Goal: Task Accomplishment & Management: Complete application form

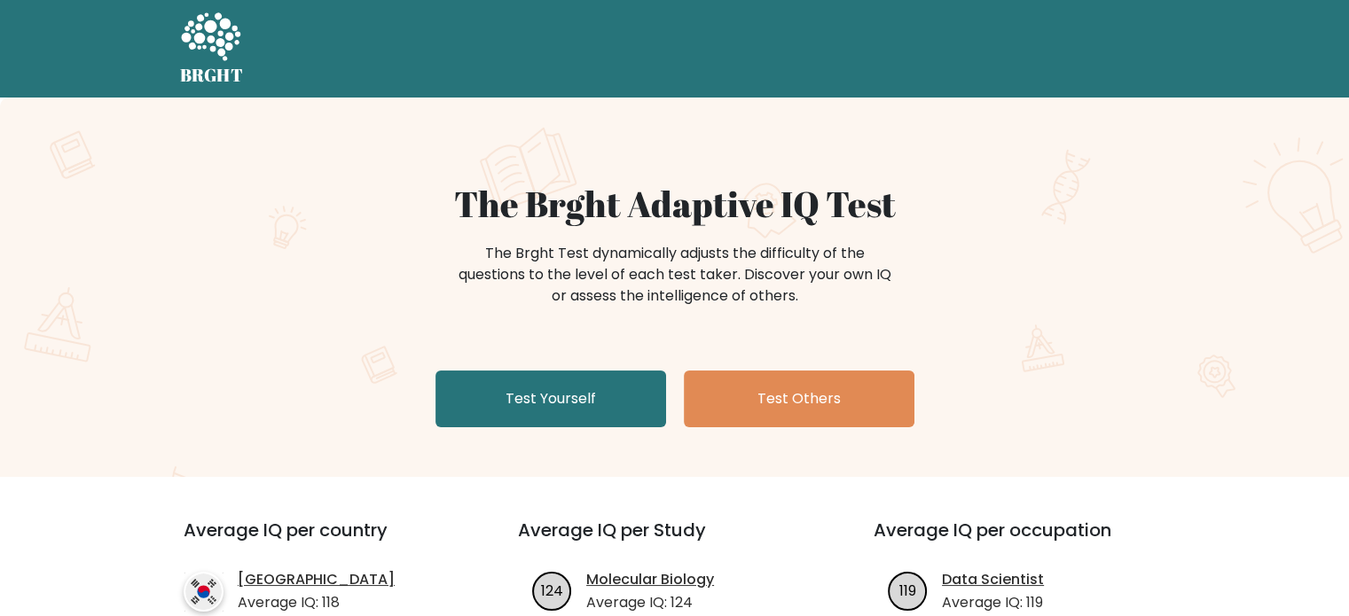
drag, startPoint x: 0, startPoint y: 0, endPoint x: 415, endPoint y: 280, distance: 500.7
click at [415, 280] on div "The Brght Test dynamically adjusts the difficulty of the questions to the level…" at bounding box center [674, 283] width 709 height 89
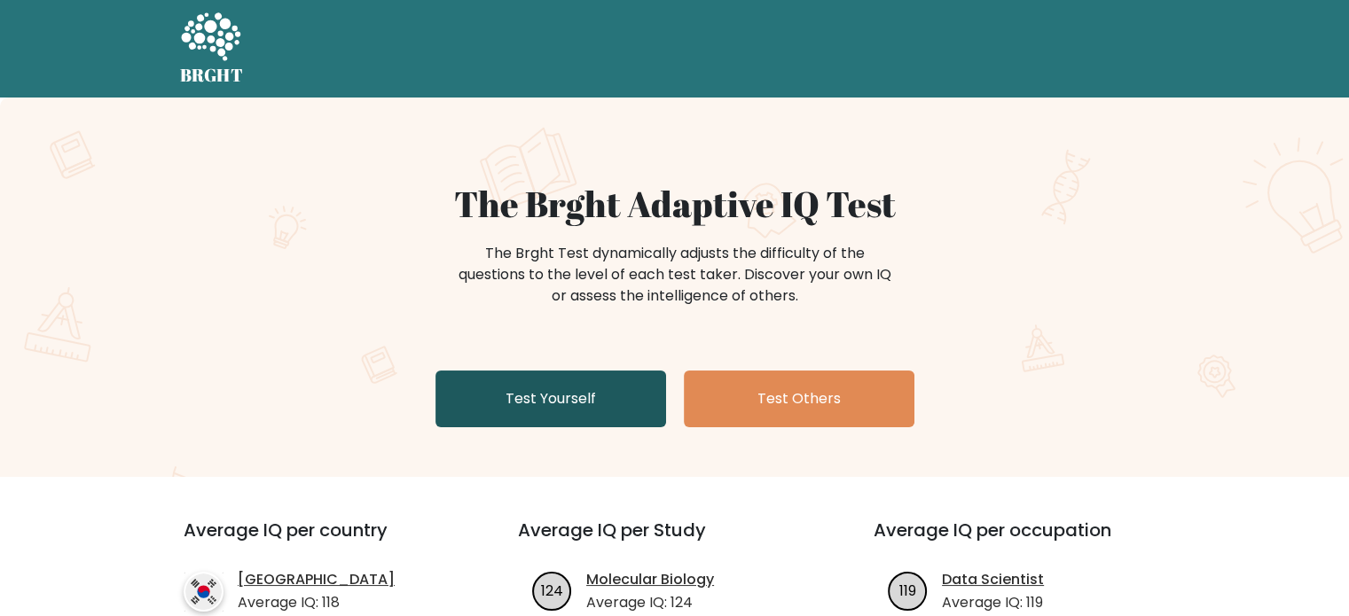
click at [563, 394] on link "Test Yourself" at bounding box center [550, 399] width 231 height 57
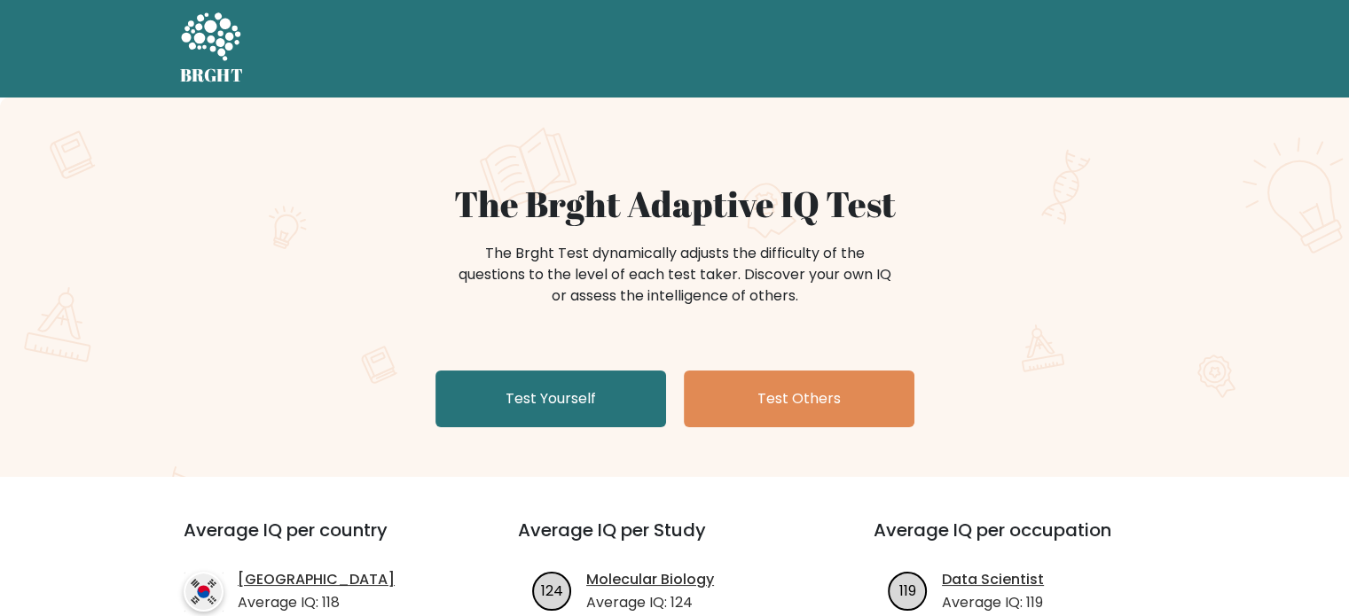
scroll to position [74, 0]
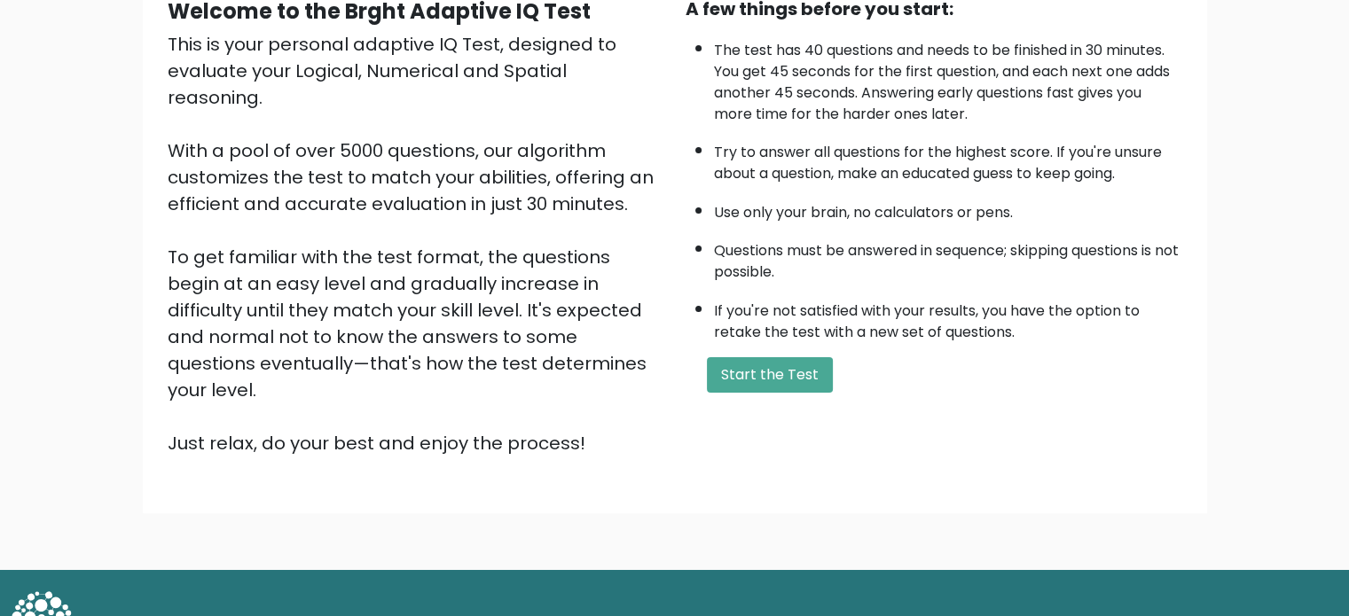
scroll to position [195, 0]
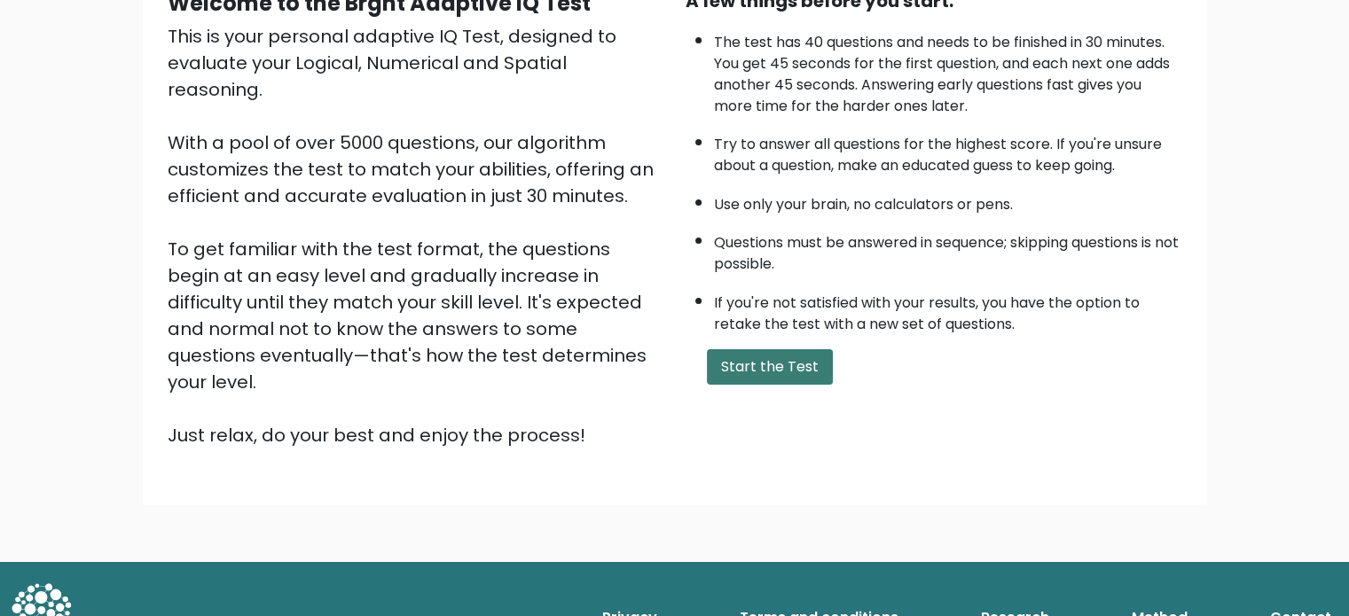
click at [775, 363] on button "Start the Test" at bounding box center [770, 366] width 126 height 35
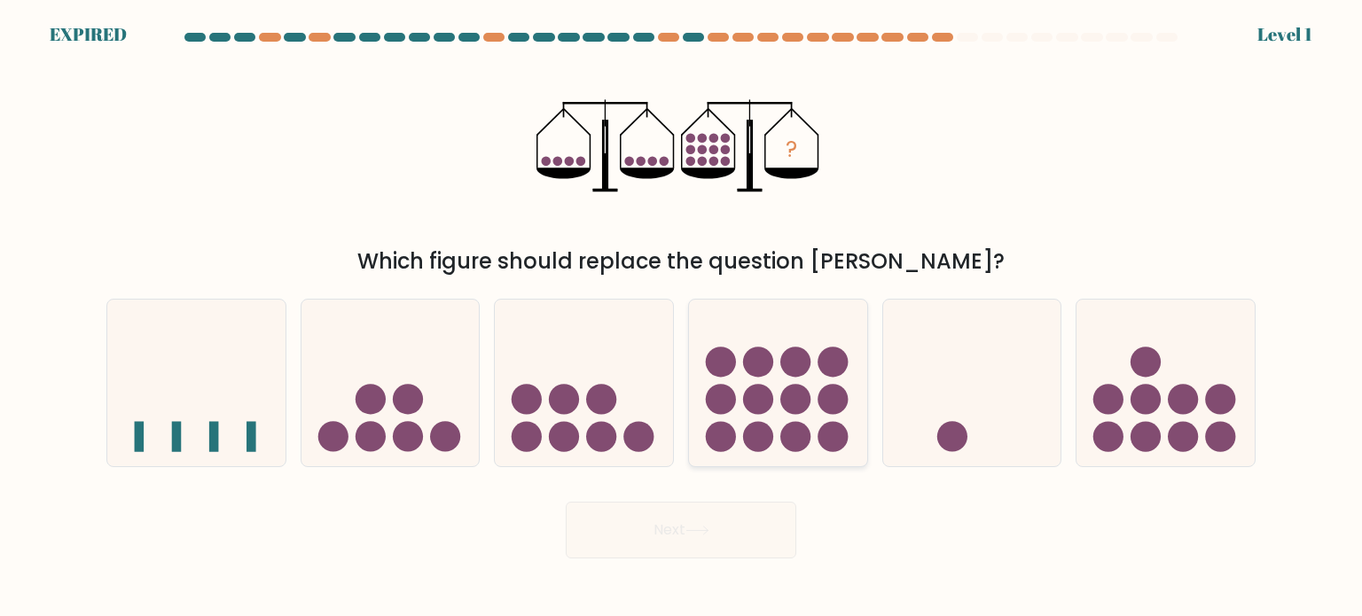
click at [773, 383] on icon at bounding box center [778, 382] width 178 height 147
click at [682, 317] on input "d." at bounding box center [681, 313] width 1 height 9
radio input "true"
click at [777, 371] on icon at bounding box center [778, 382] width 176 height 146
click at [682, 317] on input "d." at bounding box center [681, 313] width 1 height 9
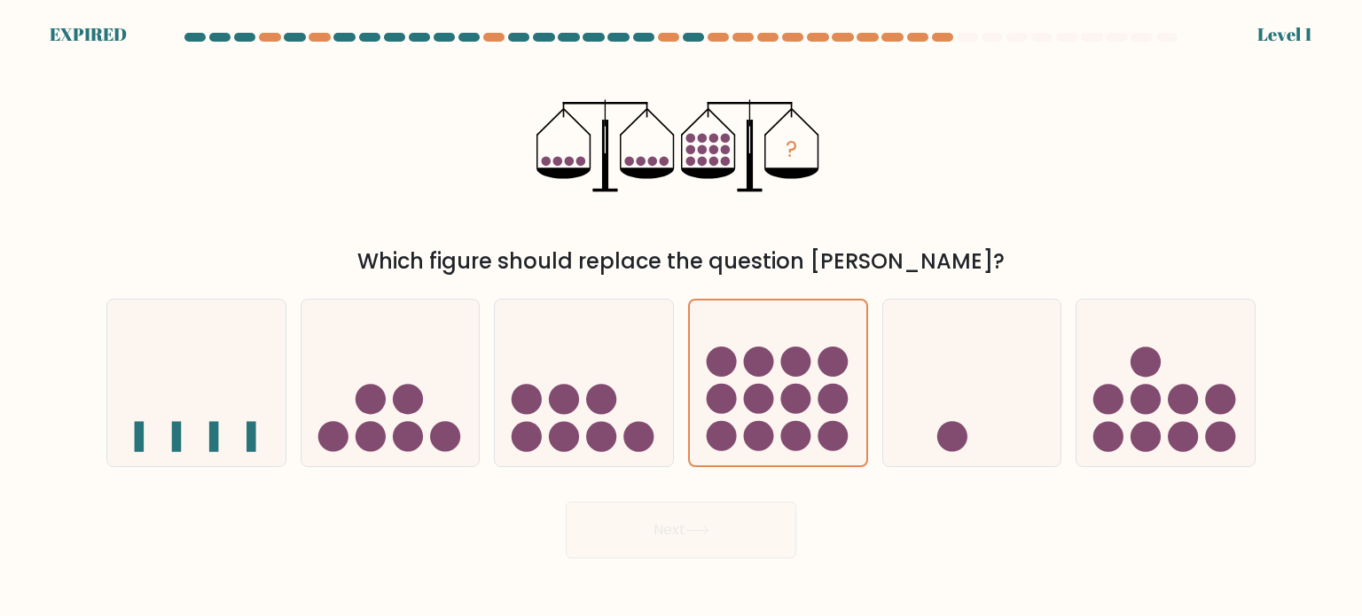
click at [911, 121] on div "? Which figure should replace the question mark?" at bounding box center [681, 165] width 1170 height 224
click at [755, 372] on circle at bounding box center [758, 362] width 30 height 30
click at [682, 317] on input "d." at bounding box center [681, 313] width 1 height 9
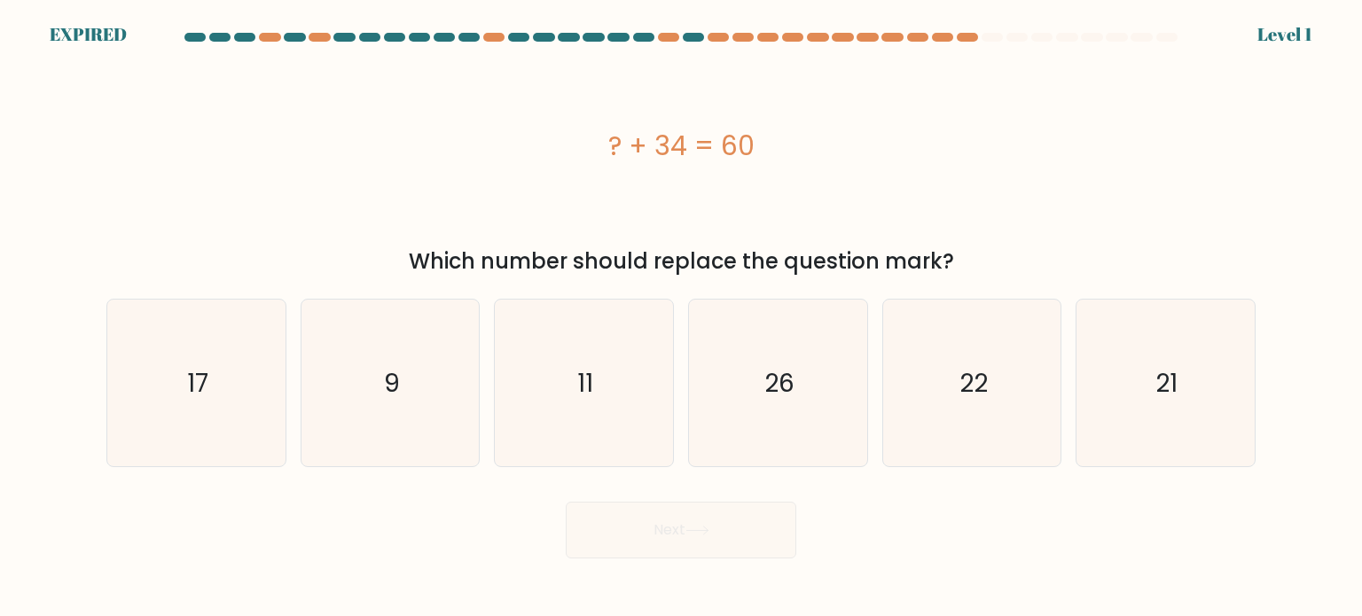
drag, startPoint x: 596, startPoint y: 145, endPoint x: 864, endPoint y: 131, distance: 268.1
click at [864, 131] on div "? + 34 = 60" at bounding box center [680, 146] width 1149 height 40
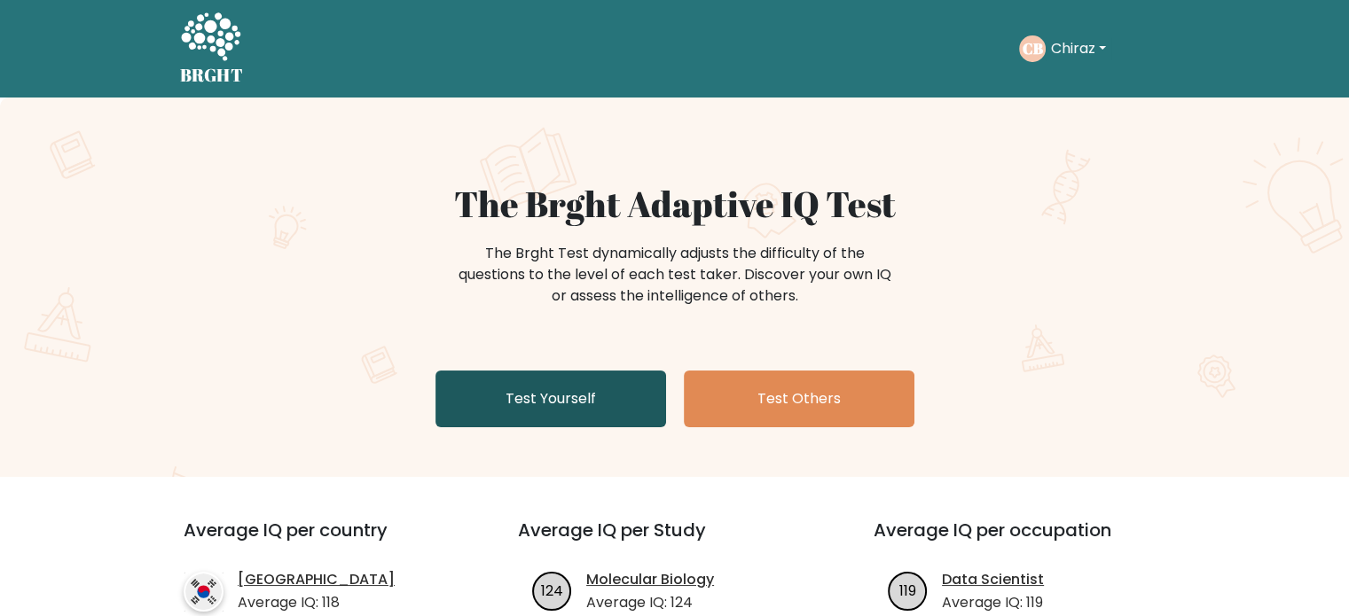
click at [542, 404] on link "Test Yourself" at bounding box center [550, 399] width 231 height 57
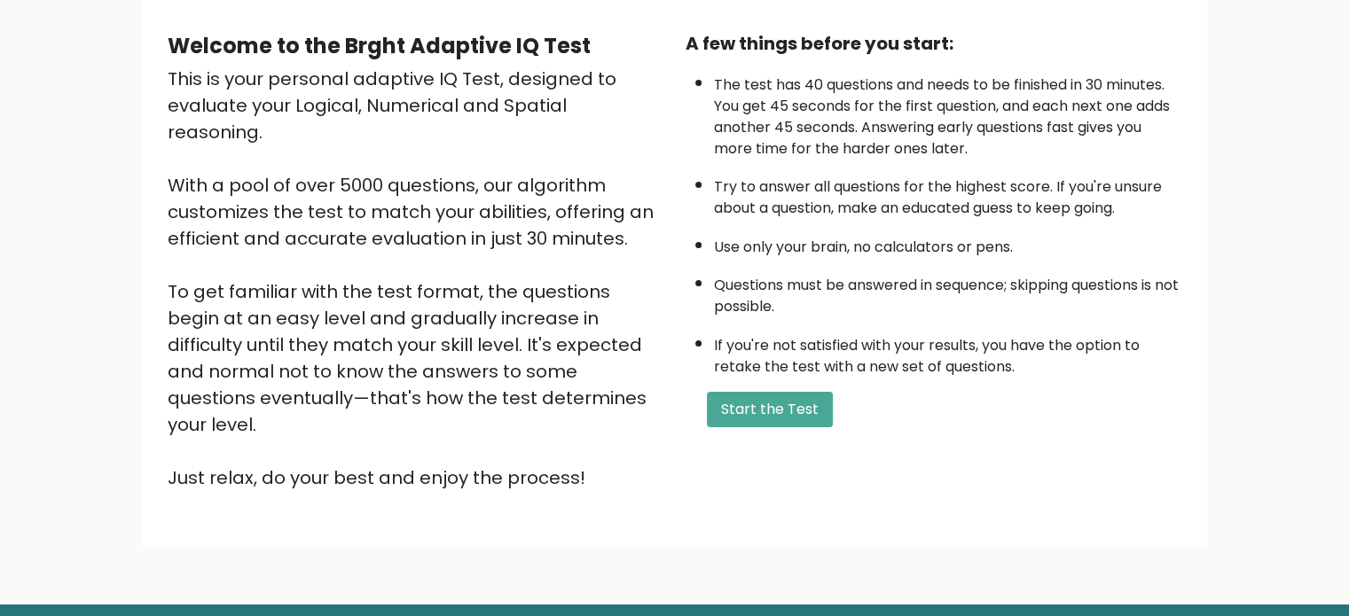
scroll to position [195, 0]
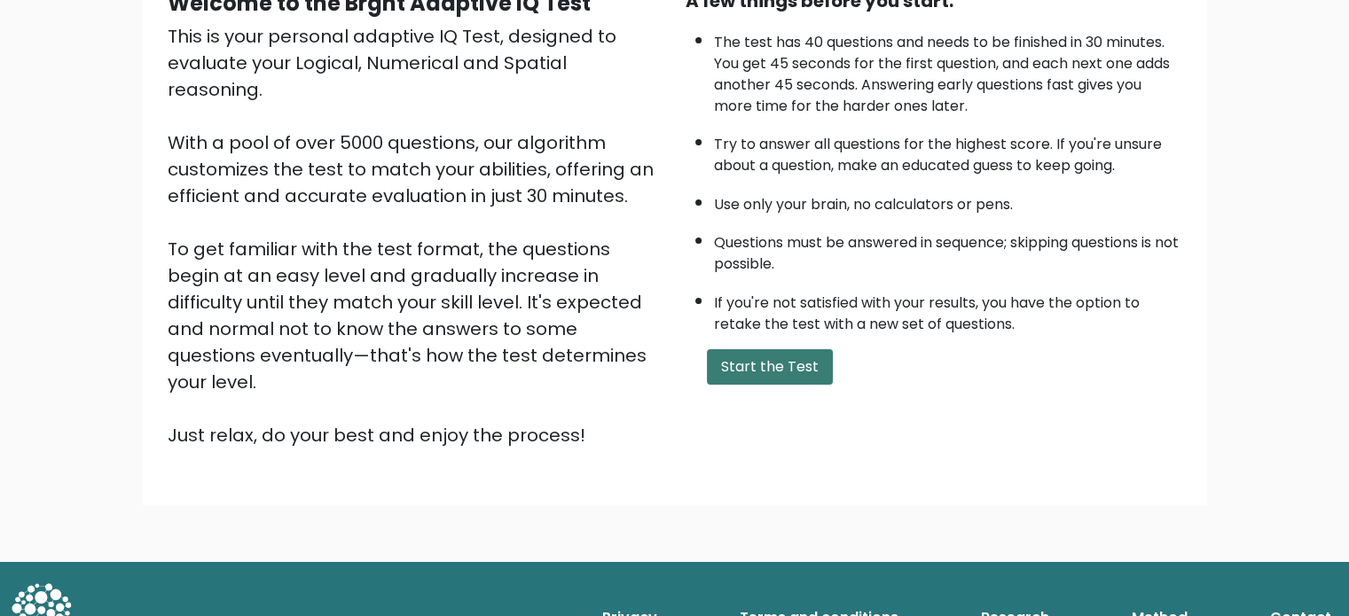
click at [707, 357] on button "Start the Test" at bounding box center [770, 366] width 126 height 35
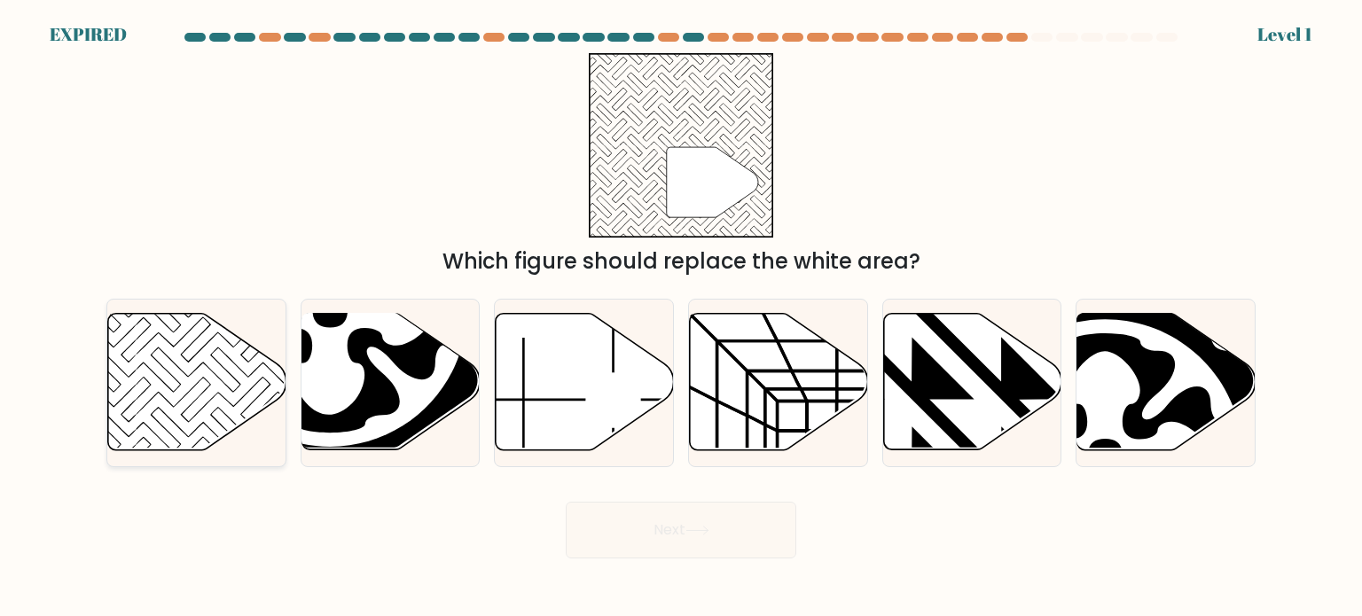
click at [188, 357] on icon at bounding box center [197, 382] width 178 height 137
click at [681, 317] on input "a." at bounding box center [681, 313] width 1 height 9
radio input "true"
click at [643, 534] on div "Next" at bounding box center [681, 524] width 1170 height 70
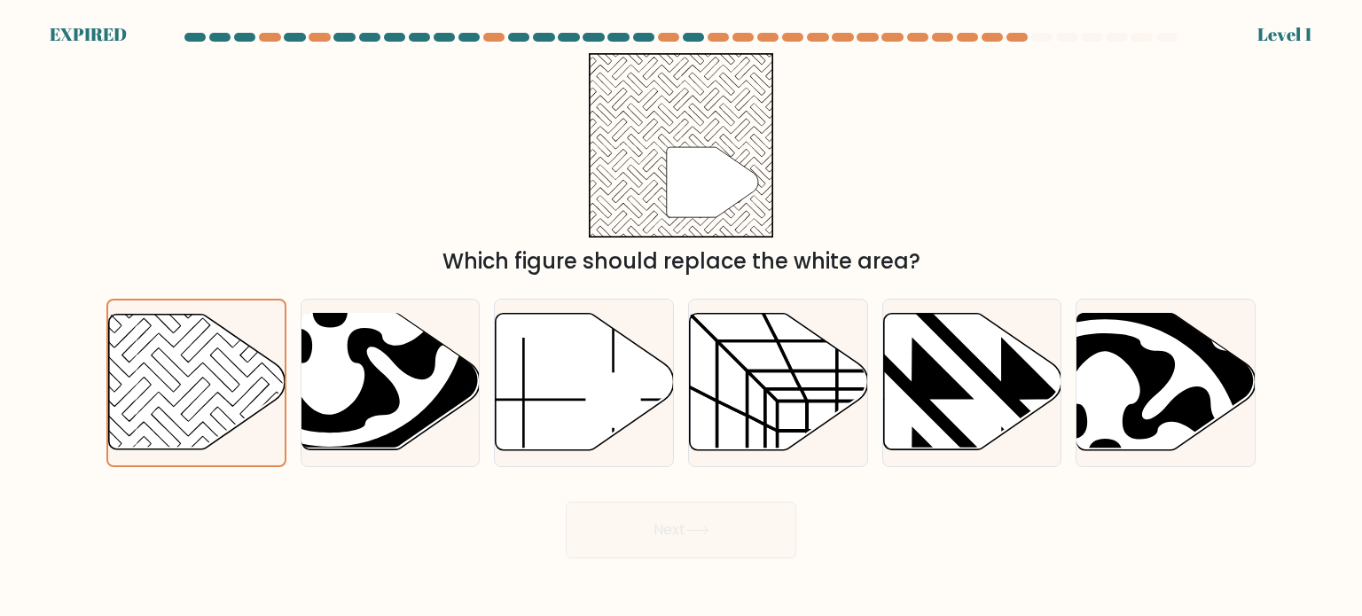
click at [643, 534] on div "Next" at bounding box center [681, 524] width 1170 height 70
drag, startPoint x: 560, startPoint y: 377, endPoint x: 582, endPoint y: 372, distance: 21.7
click at [560, 378] on icon at bounding box center [585, 382] width 178 height 137
click at [681, 317] on input "c." at bounding box center [681, 313] width 1 height 9
radio input "true"
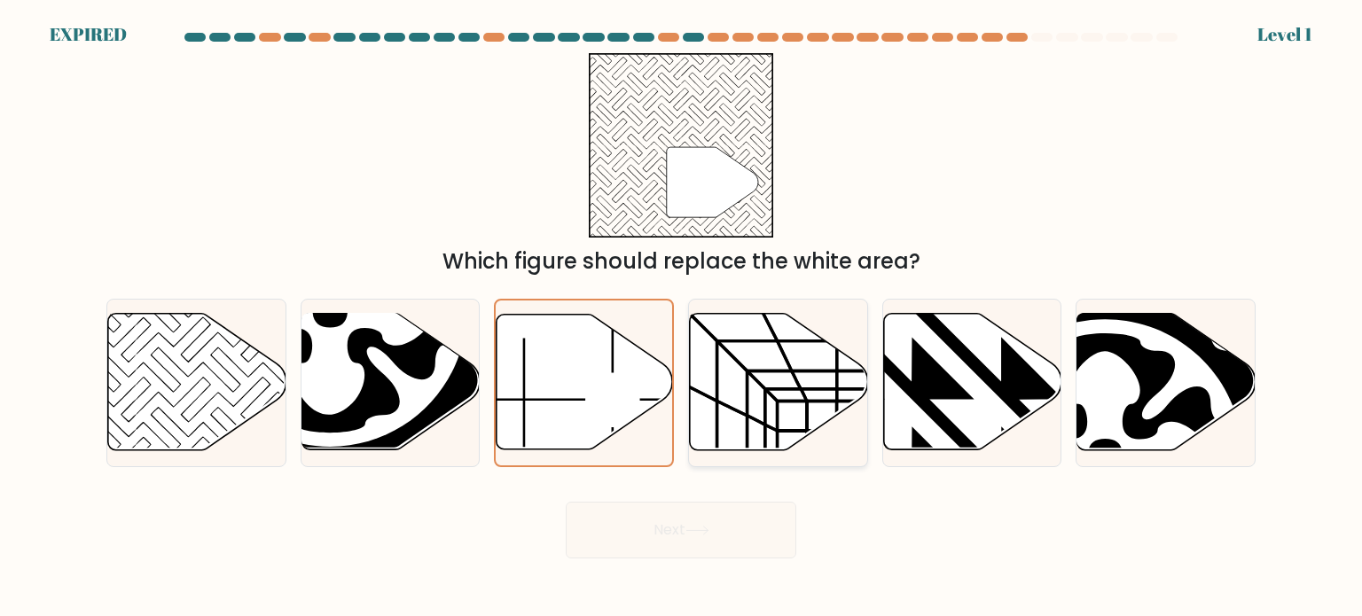
drag, startPoint x: 748, startPoint y: 374, endPoint x: 797, endPoint y: 372, distance: 48.8
click at [748, 374] on icon at bounding box center [756, 399] width 18 height 54
click at [682, 317] on input "d." at bounding box center [681, 313] width 1 height 9
radio input "true"
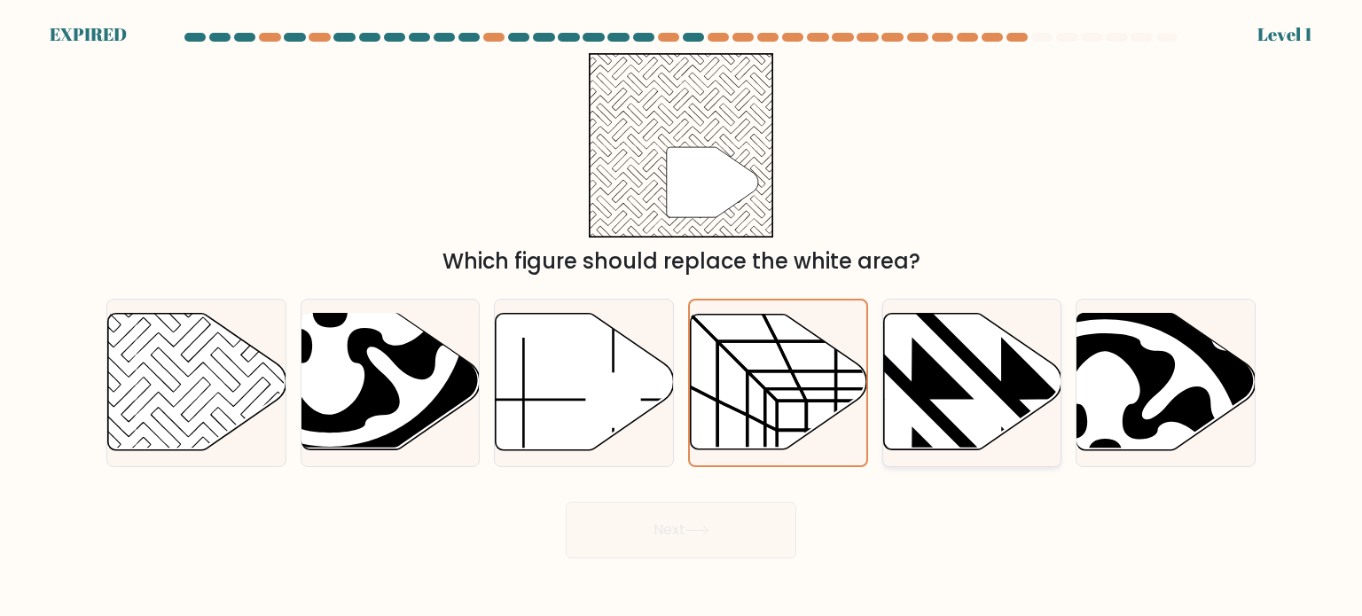
click at [990, 385] on icon at bounding box center [911, 310] width 359 height 359
click at [682, 317] on input "e." at bounding box center [681, 313] width 1 height 9
radio input "true"
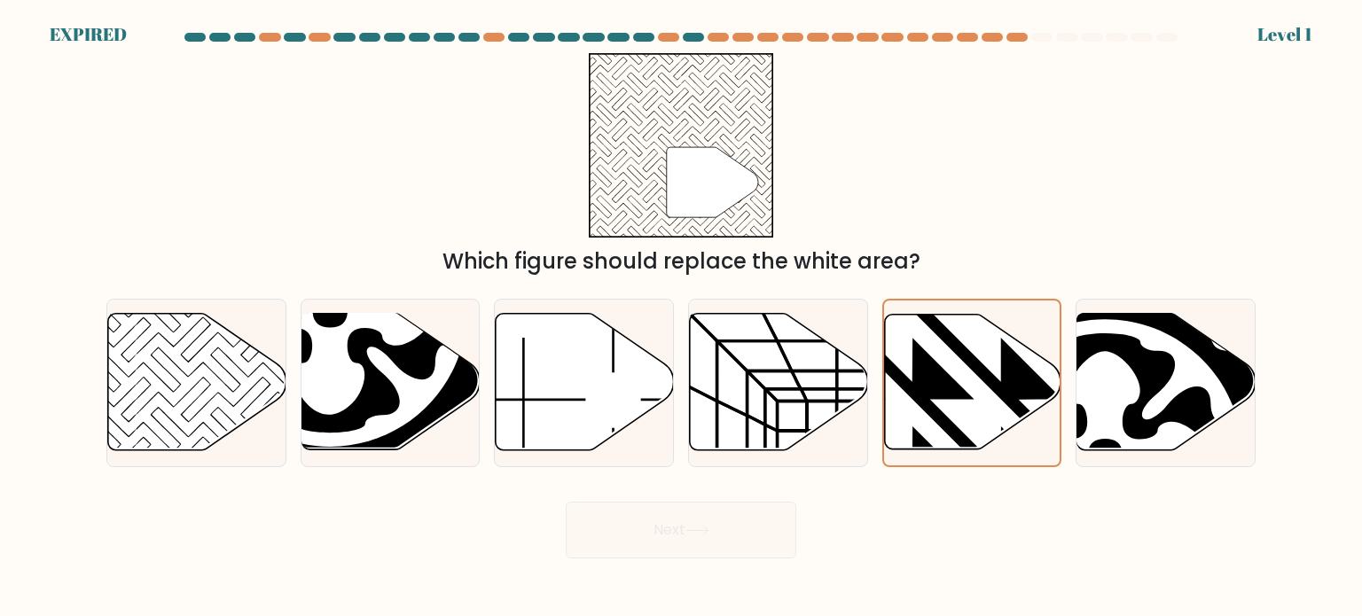
drag, startPoint x: 943, startPoint y: 207, endPoint x: 916, endPoint y: 211, distance: 27.0
click at [941, 210] on div "" Which figure should replace the white area?" at bounding box center [681, 165] width 1170 height 224
click at [104, 20] on div "EXPIRED Level 1" at bounding box center [681, 10] width 1362 height 21
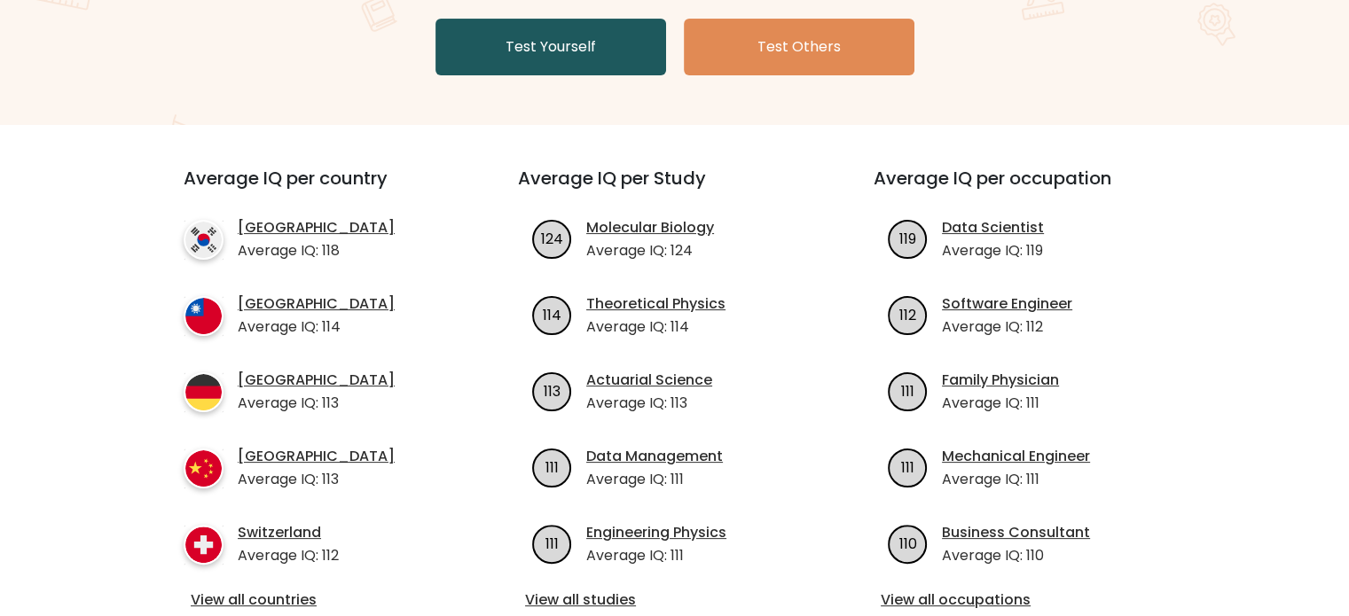
scroll to position [355, 0]
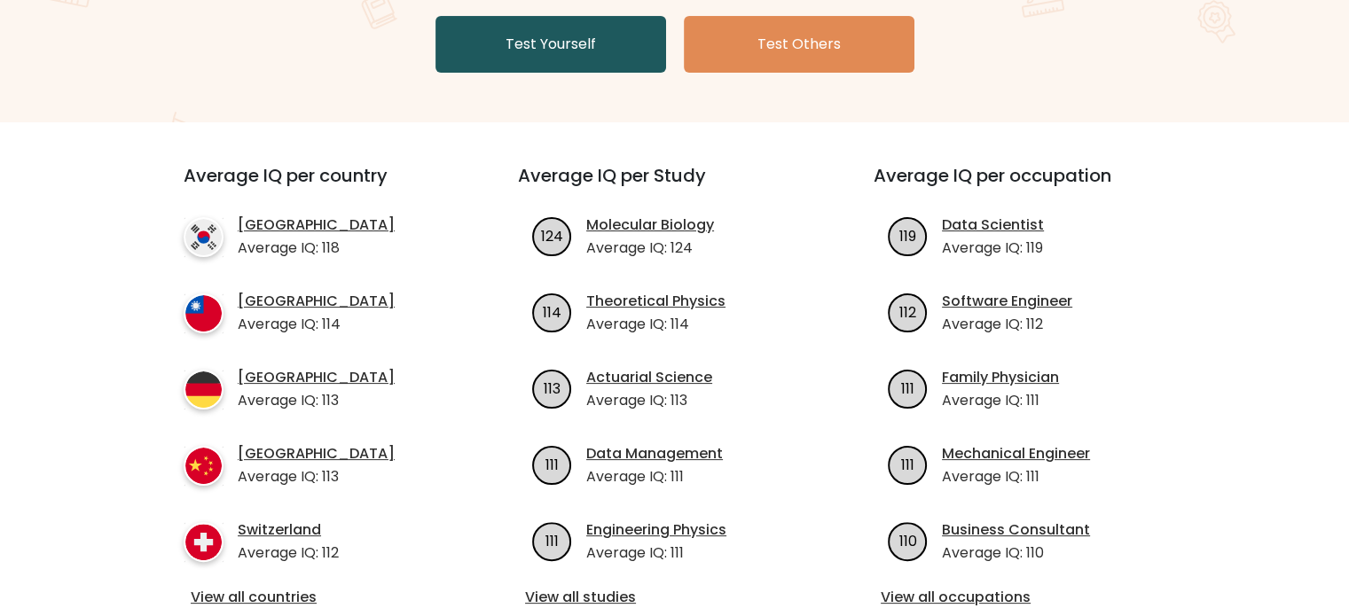
click at [564, 39] on link "Test Yourself" at bounding box center [550, 44] width 231 height 57
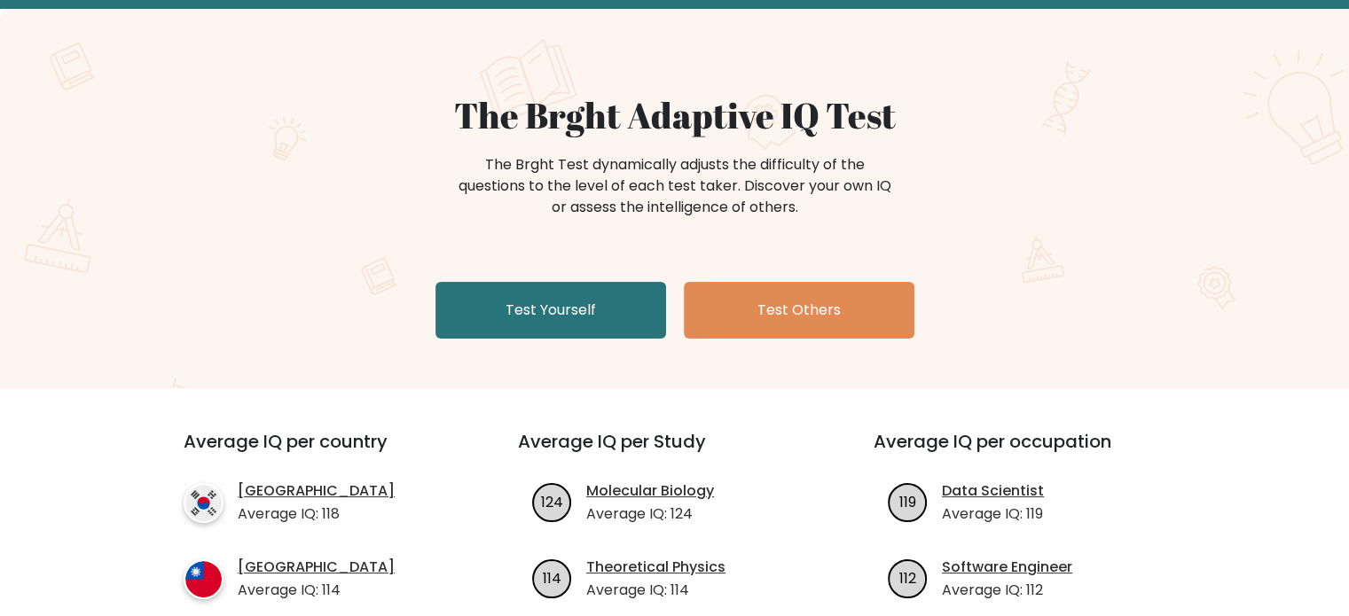
scroll to position [0, 0]
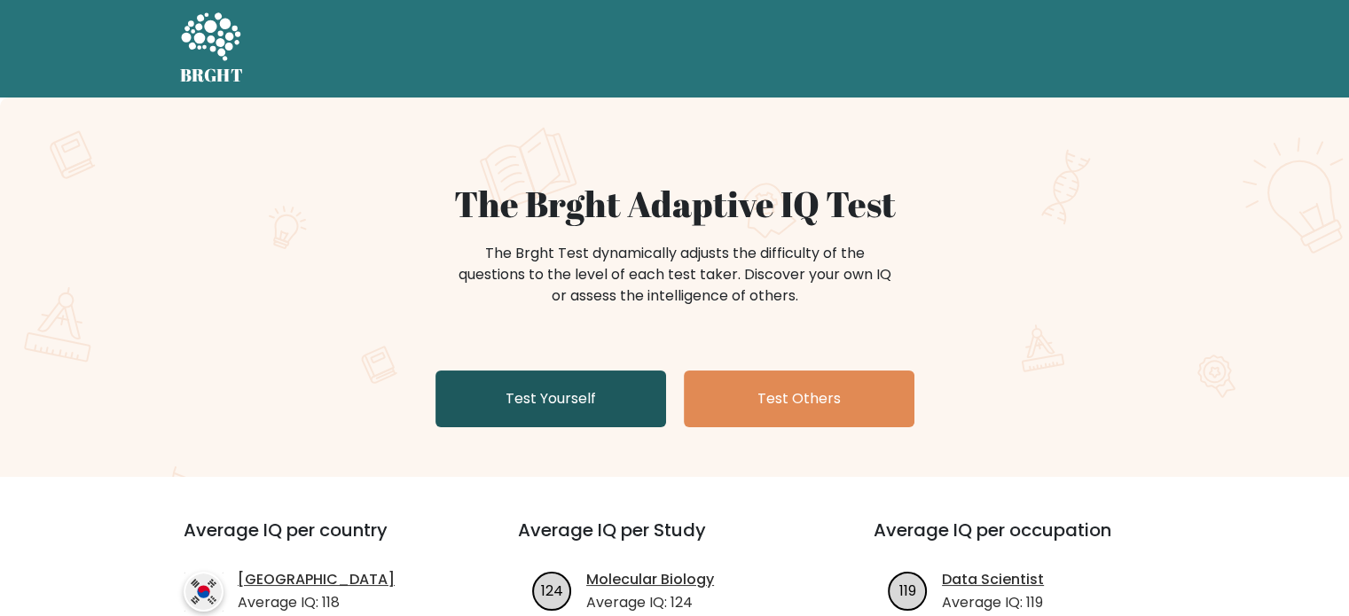
click at [524, 400] on link "Test Yourself" at bounding box center [550, 399] width 231 height 57
click at [573, 394] on link "Test Yourself" at bounding box center [550, 399] width 231 height 57
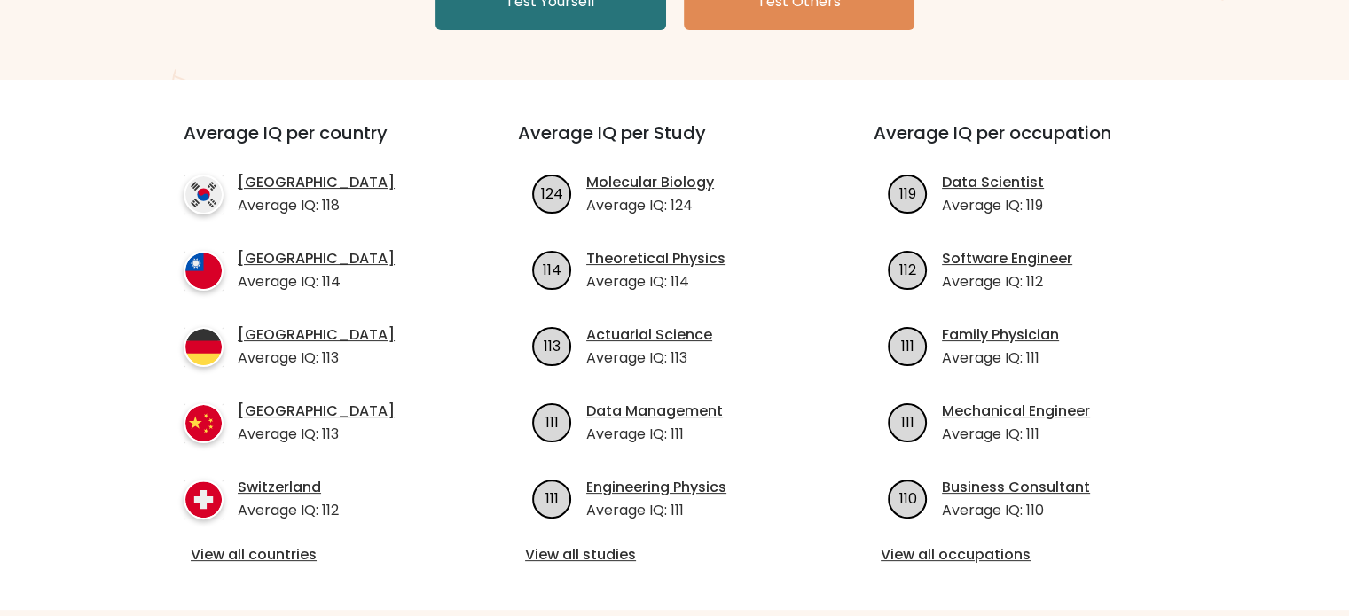
scroll to position [355, 0]
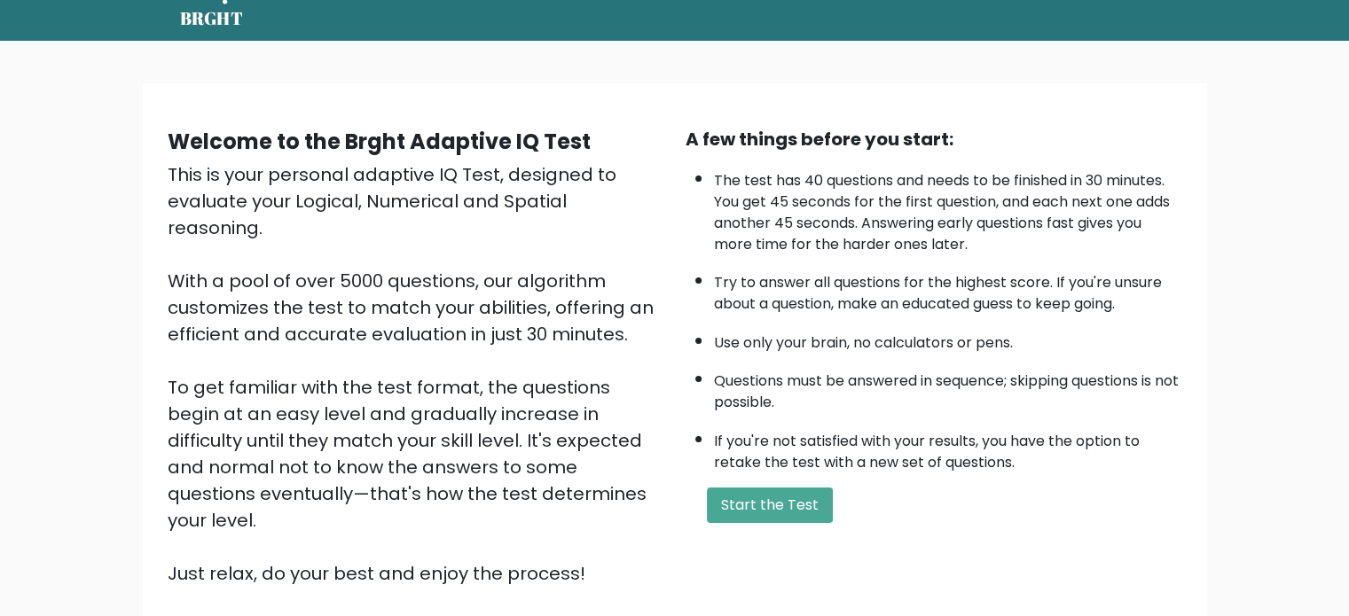
scroll to position [89, 0]
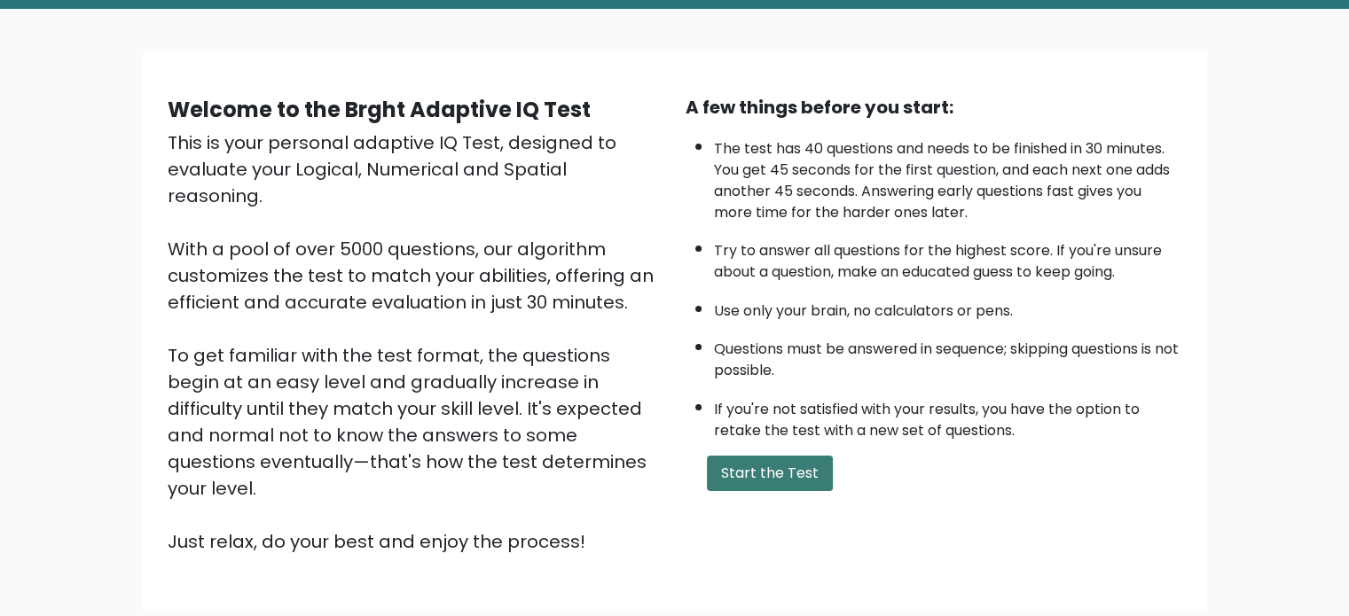
click at [777, 480] on button "Start the Test" at bounding box center [770, 473] width 126 height 35
click at [747, 480] on button "Start the Test" at bounding box center [770, 473] width 126 height 35
